Goal: Transaction & Acquisition: Purchase product/service

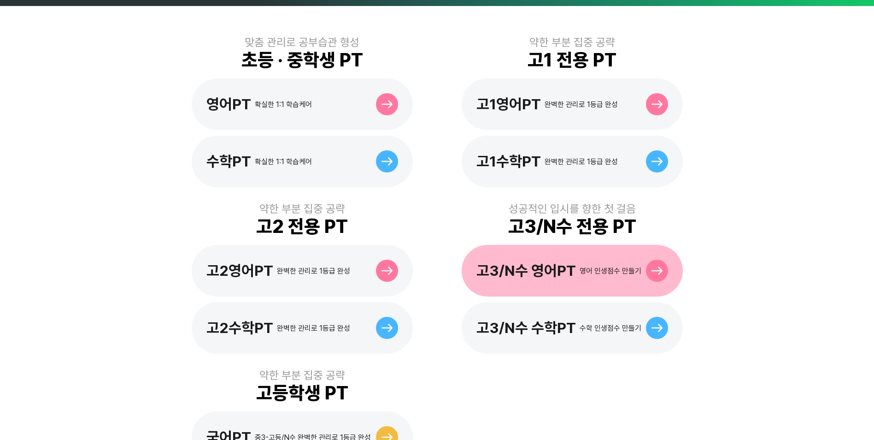
scroll to position [323, 0]
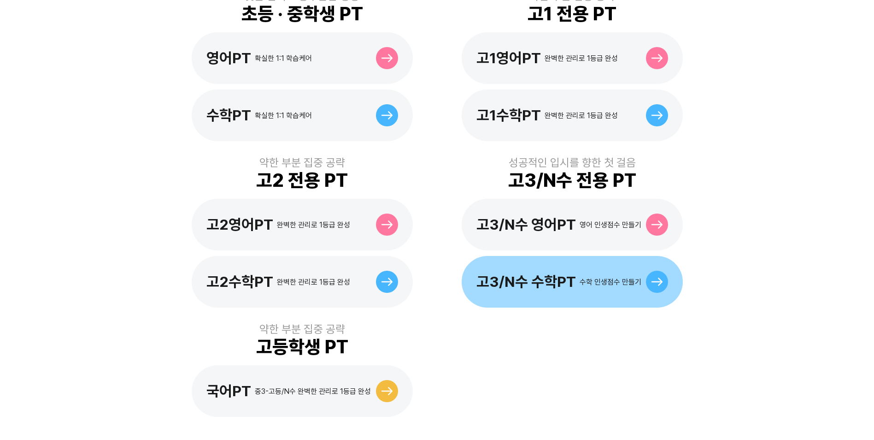
click at [513, 274] on div "고3/N수 수학PT" at bounding box center [526, 282] width 100 height 18
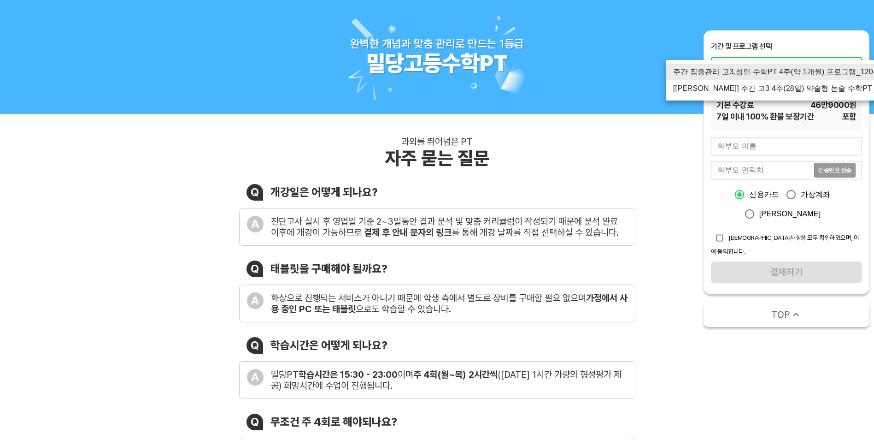
click at [751, 90] on li "[[PERSON_NAME]] 주간 고3 4주(28일) 약술형 논술 수학PT_120분" at bounding box center [785, 88] width 238 height 17
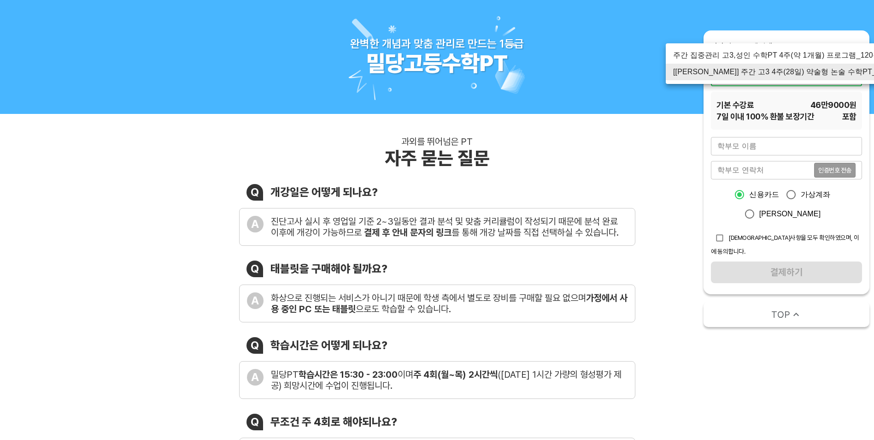
click at [769, 54] on li "주간 집중관리 고3,성인 수학PT 4주(약 1개월) 프로그램_120분" at bounding box center [785, 55] width 238 height 17
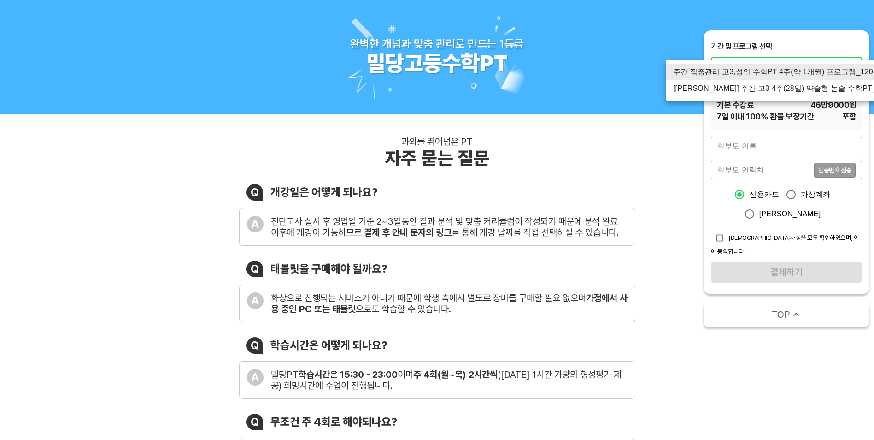
click at [825, 90] on li "[신규] 주간 고3 4주(28일) 약술형 논술 수학PT_120분" at bounding box center [785, 88] width 238 height 17
type input "3073"
